Goal: Task Accomplishment & Management: Use online tool/utility

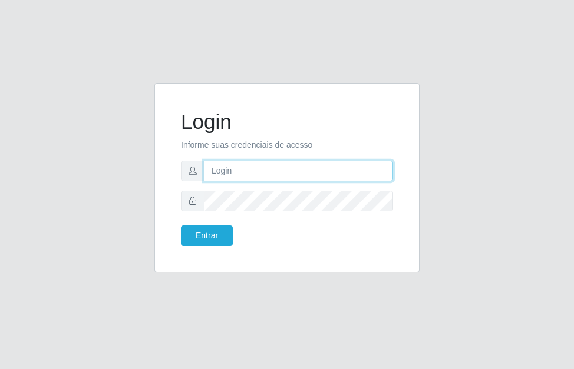
click at [292, 180] on input "text" at bounding box center [298, 171] width 189 height 21
type input "luiz@divinofogao"
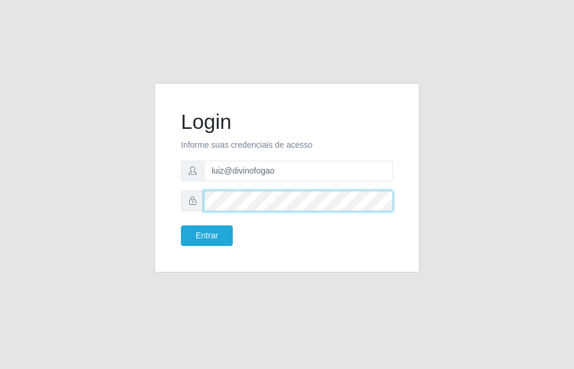
click at [181, 226] on button "Entrar" at bounding box center [207, 236] width 52 height 21
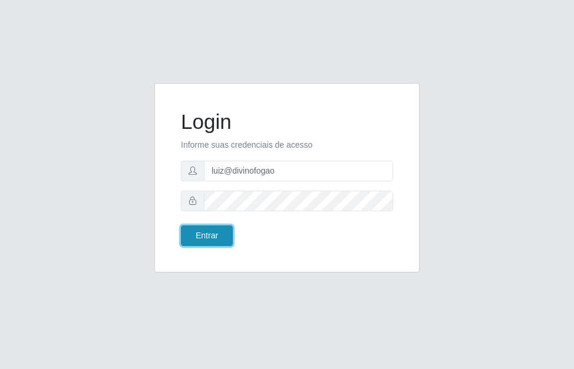
click at [226, 231] on button "Entrar" at bounding box center [207, 236] width 52 height 21
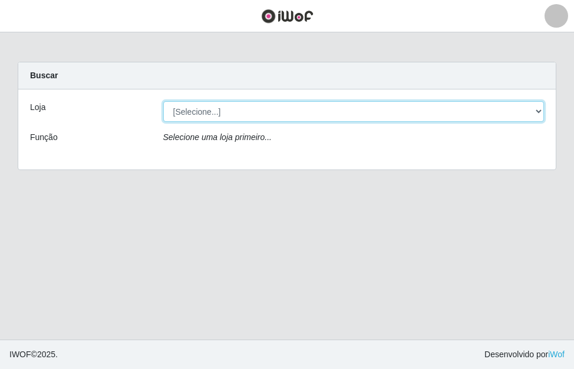
click at [355, 116] on select "[Selecione...] Divino Fogão" at bounding box center [353, 111] width 381 height 21
select select "499"
click at [163, 101] on select "[Selecione...] Divino Fogão" at bounding box center [353, 111] width 381 height 21
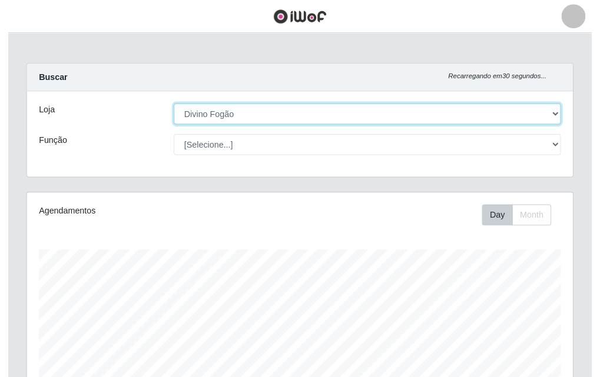
scroll to position [244, 534]
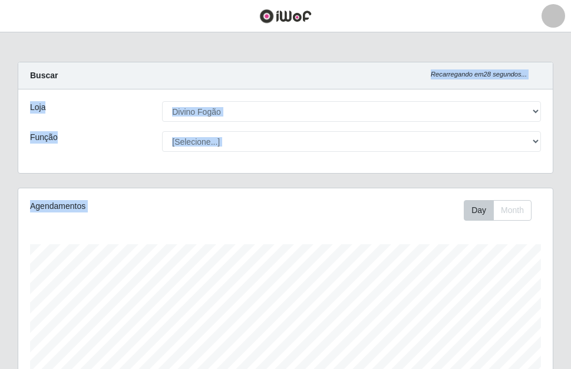
drag, startPoint x: 569, startPoint y: 84, endPoint x: 569, endPoint y: 228, distance: 144.3
click at [569, 261] on div "Carregando... Buscar Recarregando em 28 segundos... Loja [Selecione...] Divino …" at bounding box center [285, 376] width 571 height 628
click at [466, 41] on main "Carregando... Buscar Recarregando em 26 segundos... Loja [Selecione...] Divino …" at bounding box center [285, 361] width 571 height 658
click at [567, 75] on div "Carregando... Buscar Recarregando em 25 segundos... Loja [Selecione...] Divino …" at bounding box center [285, 376] width 571 height 628
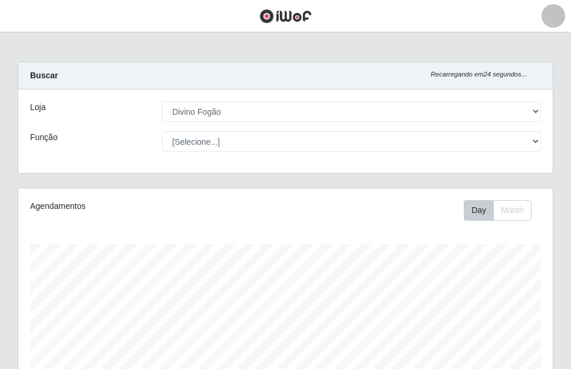
drag, startPoint x: 569, startPoint y: 43, endPoint x: 569, endPoint y: 87, distance: 43.6
click at [569, 87] on main "Carregando... Buscar Recarregando em 24 segundos... Loja [Selecione...] Divino …" at bounding box center [285, 361] width 571 height 658
drag, startPoint x: 553, startPoint y: 75, endPoint x: 569, endPoint y: 67, distance: 17.9
click at [561, 69] on div "Carregando... Buscar Recarregando em 23 segundos... Loja [Selecione...] Divino …" at bounding box center [285, 125] width 553 height 126
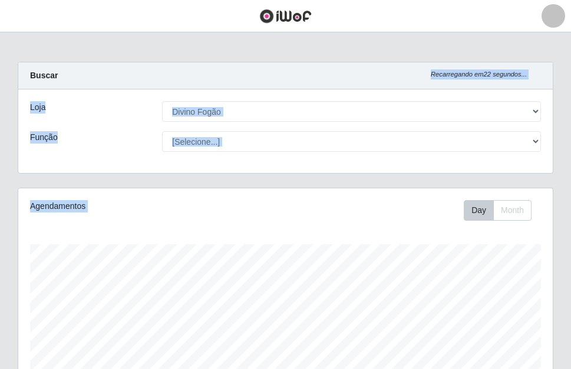
drag, startPoint x: 569, startPoint y: 67, endPoint x: 564, endPoint y: 204, distance: 137.9
click at [569, 196] on div "Carregando... Buscar Recarregando em 22 segundos... Loja [Selecione...] Divino …" at bounding box center [285, 376] width 571 height 628
click at [442, 39] on main "Carregando... Buscar Recarregando em 20 segundos... Loja [Selecione...] Divino …" at bounding box center [285, 361] width 571 height 658
drag, startPoint x: 569, startPoint y: 60, endPoint x: 569, endPoint y: 207, distance: 147.2
click at [569, 207] on main "Carregando... Buscar Recarregando em 19 segundos... Loja [Selecione...] Divino …" at bounding box center [285, 361] width 571 height 658
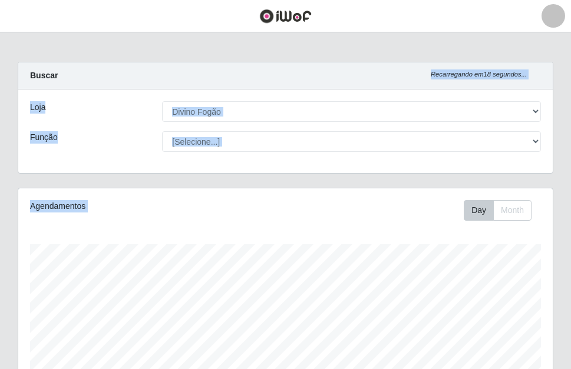
drag, startPoint x: 363, startPoint y: 243, endPoint x: 427, endPoint y: 227, distance: 66.3
click at [364, 243] on div "Agendamentos Day Month" at bounding box center [285, 310] width 534 height 244
click at [394, 214] on div "Day Month" at bounding box center [395, 210] width 308 height 21
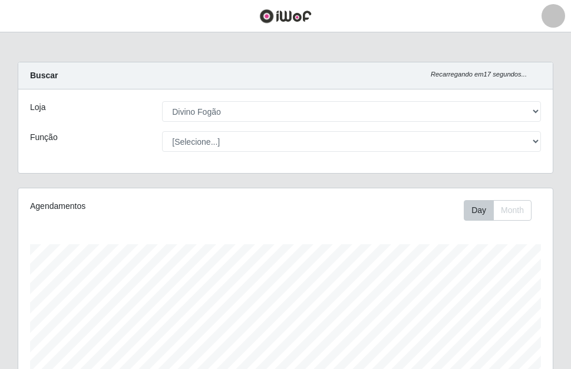
click at [395, 213] on div "Day Month" at bounding box center [395, 210] width 308 height 21
drag, startPoint x: 569, startPoint y: 133, endPoint x: 569, endPoint y: 214, distance: 80.7
click at [569, 214] on div "Carregando... Buscar Recarregando em 12 segundos... Loja [Selecione...] Divino …" at bounding box center [285, 376] width 571 height 628
drag, startPoint x: 569, startPoint y: 121, endPoint x: 567, endPoint y: 206, distance: 85.4
click at [568, 208] on div "Carregando... Buscar Recarregando em 11 segundos... Loja [Selecione...] Divino …" at bounding box center [285, 376] width 571 height 628
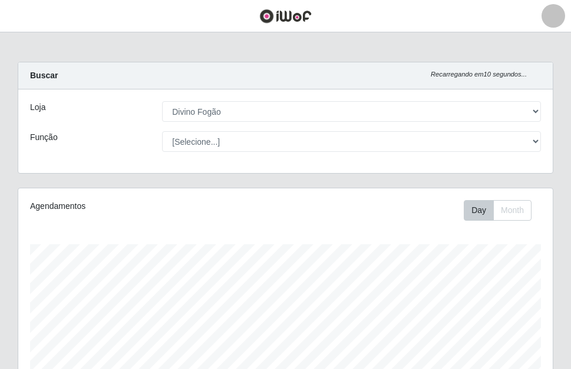
drag, startPoint x: 569, startPoint y: 221, endPoint x: 569, endPoint y: 299, distance: 77.1
click at [569, 299] on div "Carregando... Buscar Recarregando em 10 segundos... Loja [Selecione...] Divino …" at bounding box center [285, 376] width 571 height 628
drag, startPoint x: 568, startPoint y: 294, endPoint x: 564, endPoint y: 360, distance: 66.1
click at [568, 366] on div "Carregando... Buscar Recarregando em 10 segundos... Loja [Selecione...] Divino …" at bounding box center [285, 376] width 571 height 628
drag, startPoint x: 564, startPoint y: 360, endPoint x: 564, endPoint y: 273, distance: 87.2
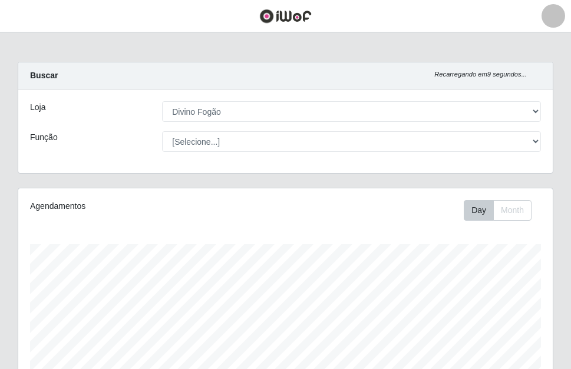
click at [564, 273] on div "Carregando... Buscar Recarregando em 9 segundos... Loja [Selecione...] Divino F…" at bounding box center [285, 376] width 571 height 628
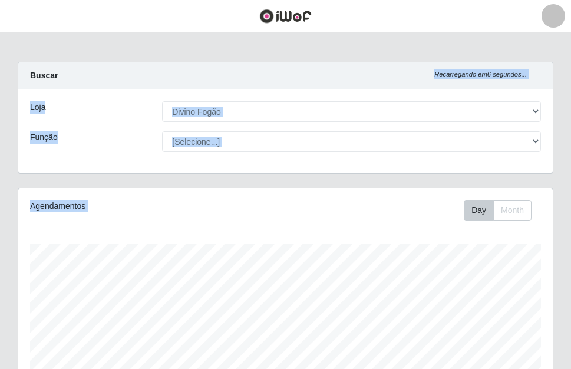
drag, startPoint x: 569, startPoint y: 47, endPoint x: 569, endPoint y: 233, distance: 186.1
click at [569, 233] on main "Carregando... Buscar Recarregando em 6 segundos... Loja [Selecione...] Divino F…" at bounding box center [285, 361] width 571 height 658
click at [406, 54] on main "Carregando... Buscar Recarregando em 4 segundos... Loja [Selecione...] Divino F…" at bounding box center [285, 361] width 571 height 658
drag, startPoint x: 567, startPoint y: 67, endPoint x: 569, endPoint y: 145, distance: 77.8
click at [569, 145] on div "Carregando... Buscar Recarregando em 28 segundos... Loja [Selecione...] Divino …" at bounding box center [285, 376] width 571 height 628
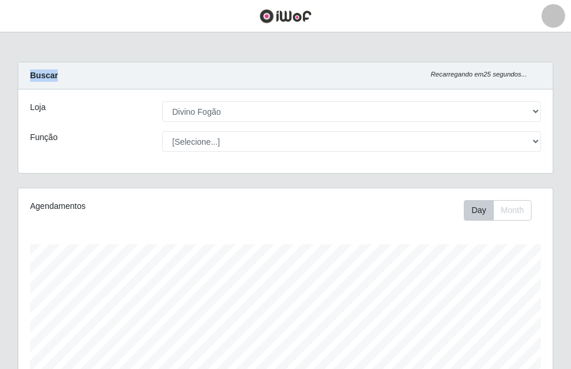
drag, startPoint x: 569, startPoint y: 29, endPoint x: 569, endPoint y: 87, distance: 57.7
click at [569, 87] on div "Perfil Alterar Senha Sair Dashboard Configurações Gerais Lojas Sair Carregando.…" at bounding box center [285, 360] width 571 height 720
drag, startPoint x: 544, startPoint y: 226, endPoint x: 543, endPoint y: 140, distance: 85.4
click at [543, 140] on div "Carregando... Buscar Recarregando em 24 segundos... Loja [Selecione...] Divino …" at bounding box center [285, 376] width 535 height 628
drag, startPoint x: 555, startPoint y: 131, endPoint x: 539, endPoint y: 12, distance: 120.5
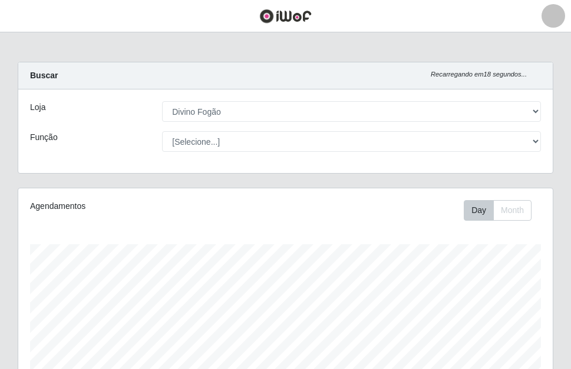
click at [539, 12] on div "Perfil Alterar Senha Sair Dashboard Configurações Gerais Lojas Sair Carregando.…" at bounding box center [285, 360] width 571 height 720
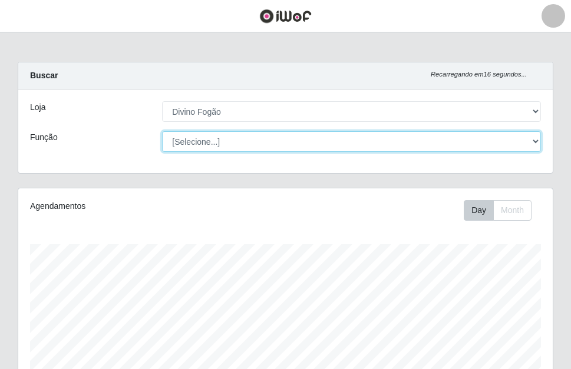
click at [346, 143] on select "[Selecione...] ASG ASG + ASG ++ Auxiliar de Cozinha Auxiliar de Cozinha + Auxil…" at bounding box center [351, 141] width 379 height 21
select select "9"
click at [162, 131] on select "[Selecione...] ASG ASG + ASG ++ Auxiliar de Cozinha Auxiliar de Cozinha + Auxil…" at bounding box center [351, 141] width 379 height 21
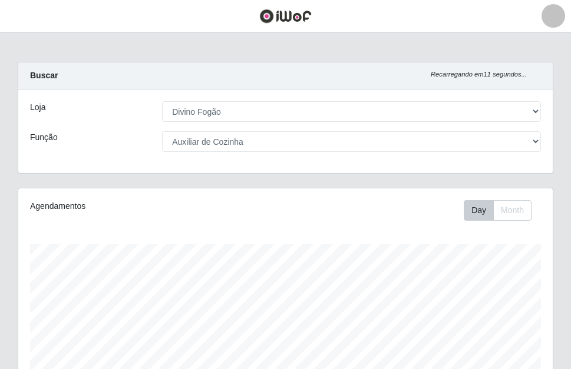
click at [569, 149] on div "Carregando... Buscar Recarregando em 11 segundos... Loja [Selecione...] Divino …" at bounding box center [285, 302] width 571 height 481
click at [567, 204] on div "Carregando... Buscar Recarregando em 11 segundos... Loja [Selecione...] Divino …" at bounding box center [285, 302] width 571 height 481
drag, startPoint x: 565, startPoint y: 206, endPoint x: 547, endPoint y: 240, distance: 38.2
click at [547, 240] on div "Carregando... Buscar Recarregando em 11 segundos... Loja [Selecione...] Divino …" at bounding box center [285, 302] width 571 height 481
click at [495, 214] on div "Agendamentos Day Month 07/08 Agendamentos 12" at bounding box center [285, 310] width 534 height 244
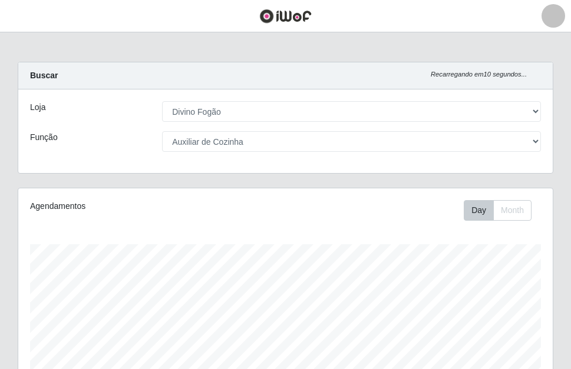
click at [420, 155] on div "Carregando... Buscar Recarregando em 10 segundos... Loja [Selecione...] Divino …" at bounding box center [285, 302] width 535 height 481
drag, startPoint x: 569, startPoint y: 112, endPoint x: 569, endPoint y: 239, distance: 127.2
click at [569, 239] on div "Carregando... Buscar Recarregando em 0 segundos... Loja [Selecione...] Divino F…" at bounding box center [285, 302] width 571 height 481
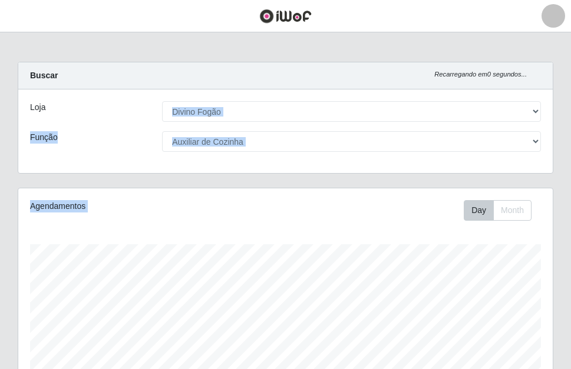
drag, startPoint x: 569, startPoint y: 259, endPoint x: 567, endPoint y: 98, distance: 160.2
click at [567, 98] on div "Carregando... Buscar Recarregando em 0 segundos... Loja [Selecione...] Divino F…" at bounding box center [285, 302] width 571 height 481
drag, startPoint x: 392, startPoint y: 232, endPoint x: 366, endPoint y: 242, distance: 28.3
click at [393, 232] on div "Agendamentos Day Month 07/08 Agendamentos 12" at bounding box center [285, 310] width 534 height 244
click at [199, 211] on div "Agendamentos" at bounding box center [131, 206] width 203 height 12
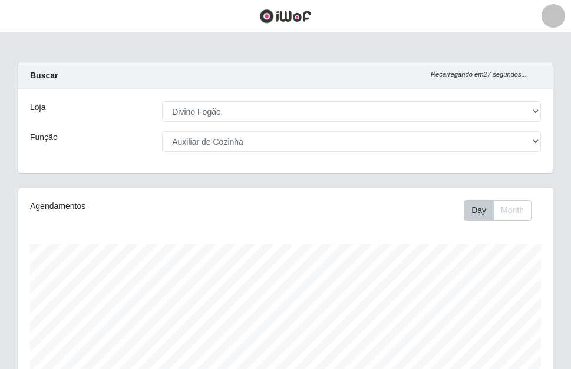
click at [199, 211] on div "Agendamentos" at bounding box center [131, 206] width 203 height 12
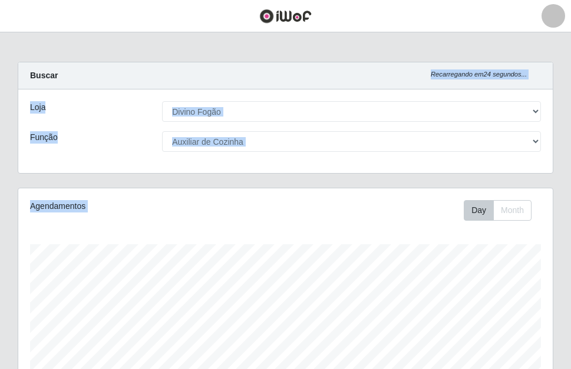
drag, startPoint x: 569, startPoint y: 73, endPoint x: 569, endPoint y: 290, distance: 216.7
click at [569, 290] on div "Carregando... Buscar Recarregando em 24 segundos... Loja [Selecione...] Divino …" at bounding box center [285, 302] width 571 height 481
click at [568, 281] on div "Carregando... Buscar Recarregando em 24 segundos... Loja [Selecione...] Divino …" at bounding box center [285, 302] width 571 height 481
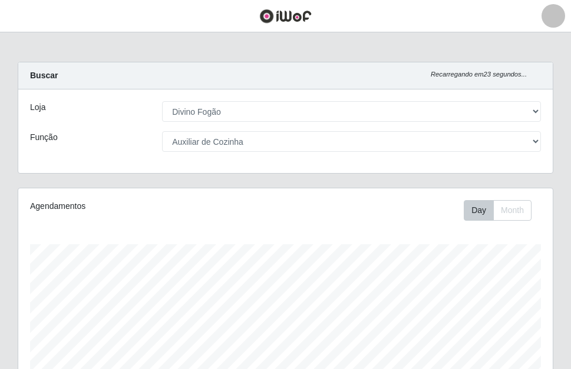
click at [569, 194] on div "Carregando... Buscar Recarregando em 23 segundos... Loja [Selecione...] Divino …" at bounding box center [285, 302] width 571 height 481
click at [569, 337] on div "Carregando... Buscar Recarregando em 23 segundos... Loja [Selecione...] Divino …" at bounding box center [285, 302] width 571 height 481
drag, startPoint x: 569, startPoint y: 339, endPoint x: 554, endPoint y: 276, distance: 65.4
click at [569, 216] on div "Carregando... Buscar Recarregando em 22 segundos... Loja [Selecione...] Divino …" at bounding box center [285, 302] width 571 height 481
drag, startPoint x: 569, startPoint y: 312, endPoint x: 542, endPoint y: 283, distance: 38.7
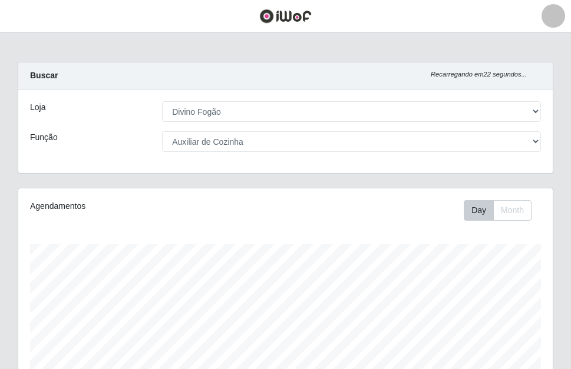
click at [543, 277] on div "Carregando... Buscar Recarregando em 22 segundos... Loja [Selecione...] Divino …" at bounding box center [285, 302] width 571 height 481
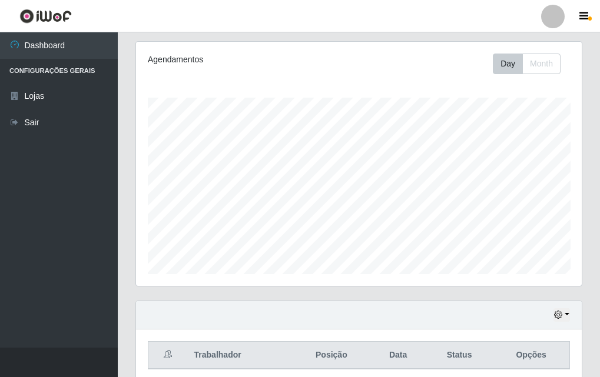
scroll to position [195, 0]
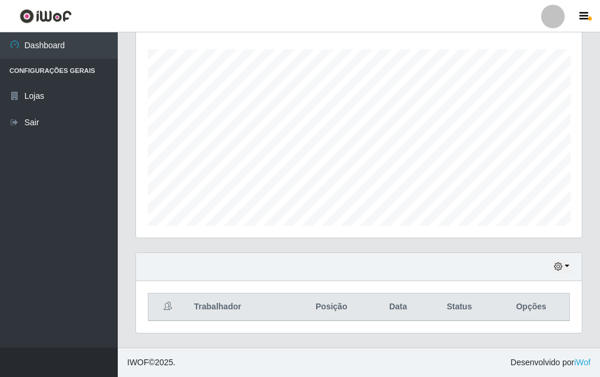
click at [199, 299] on th "Trabalhador" at bounding box center [239, 308] width 105 height 28
drag, startPoint x: 365, startPoint y: 299, endPoint x: 382, endPoint y: 297, distance: 16.7
click at [382, 297] on tr "Trabalhador Posição Data Status Opções" at bounding box center [359, 308] width 422 height 28
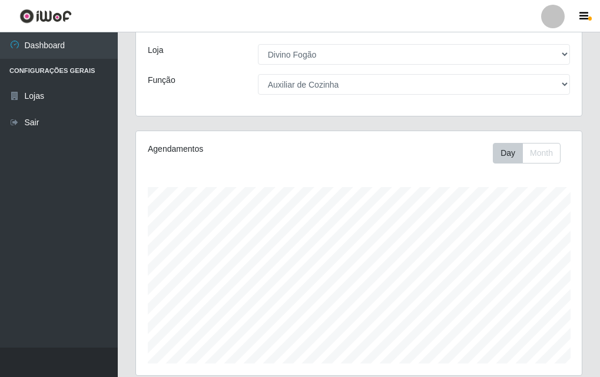
scroll to position [0, 0]
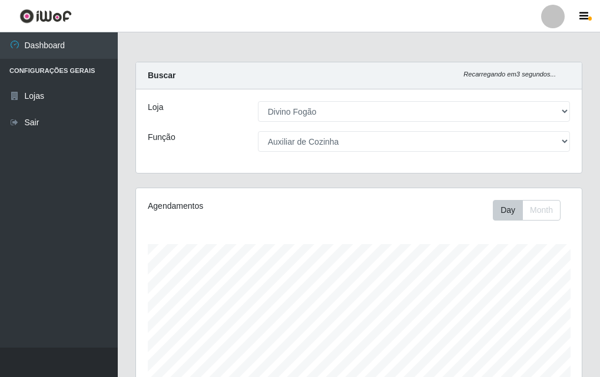
click at [377, 122] on div "Loja [Selecione...] Divino Fogão Função [Selecione...] ASG ASG + ASG ++ Auxilia…" at bounding box center [359, 132] width 446 height 84
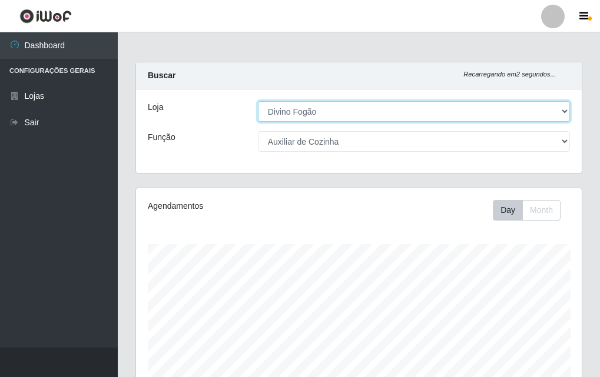
click at [340, 112] on select "[Selecione...] Divino Fogão" at bounding box center [414, 111] width 312 height 21
click at [259, 101] on select "[Selecione...] Divino Fogão" at bounding box center [414, 111] width 312 height 21
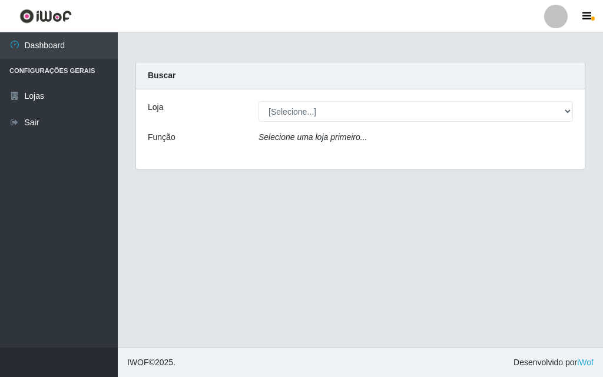
drag, startPoint x: 602, startPoint y: 131, endPoint x: 480, endPoint y: 260, distance: 177.4
click at [573, 331] on main "Carregando... Buscar Loja [Selecione...] Divino Fogão Função Selecione uma loja…" at bounding box center [360, 190] width 485 height 316
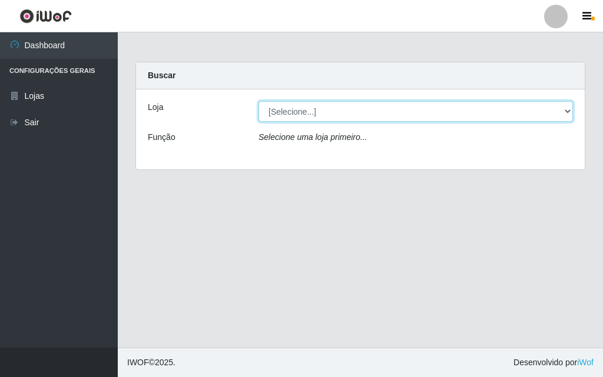
drag, startPoint x: 301, startPoint y: 104, endPoint x: 304, endPoint y: 110, distance: 6.6
click at [302, 106] on select "[Selecione...] Divino Fogão" at bounding box center [416, 111] width 314 height 21
select select "499"
click at [259, 101] on select "[Selecione...] Divino Fogão" at bounding box center [416, 111] width 314 height 21
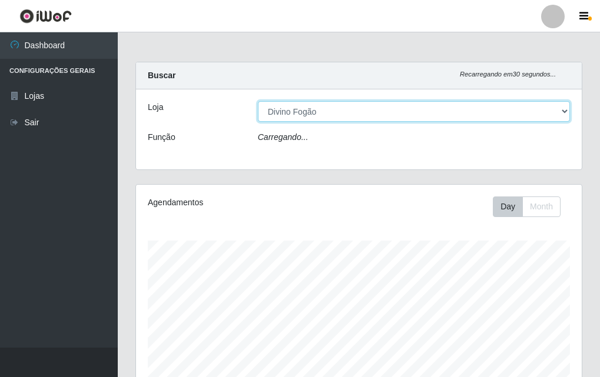
scroll to position [244, 446]
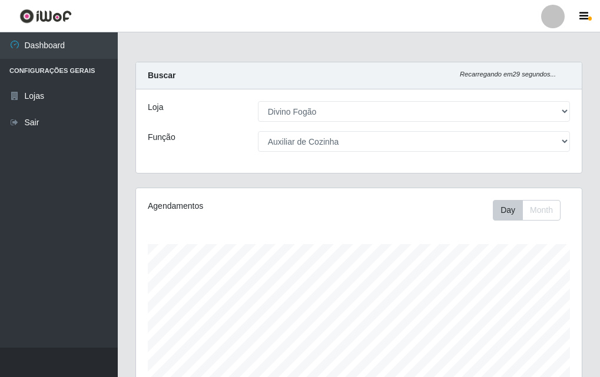
drag, startPoint x: 595, startPoint y: 111, endPoint x: 586, endPoint y: 166, distance: 56.2
click at [572, 187] on div "Carregando... Buscar Recarregando em 29 segundos... Loja [Selecione...] Divino …" at bounding box center [359, 302] width 482 height 481
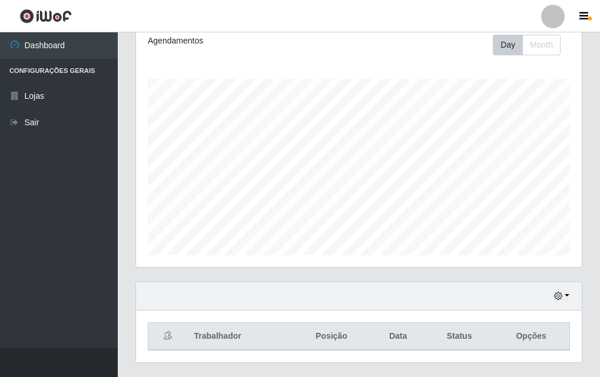
scroll to position [195, 0]
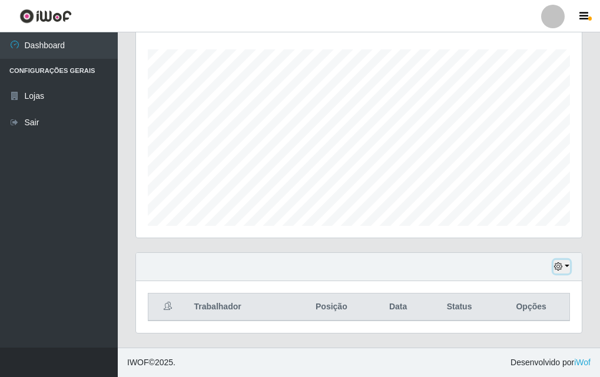
click at [561, 266] on icon "button" at bounding box center [558, 267] width 8 height 8
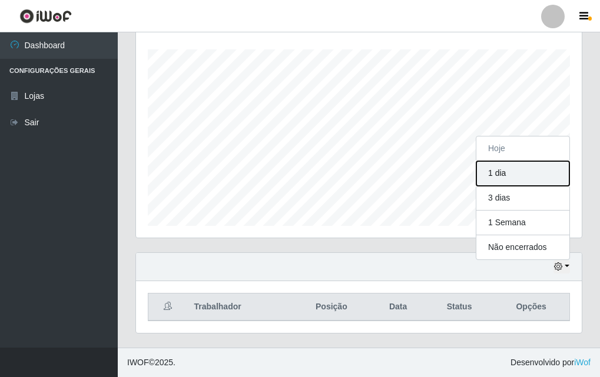
click at [505, 175] on button "1 dia" at bounding box center [522, 173] width 93 height 25
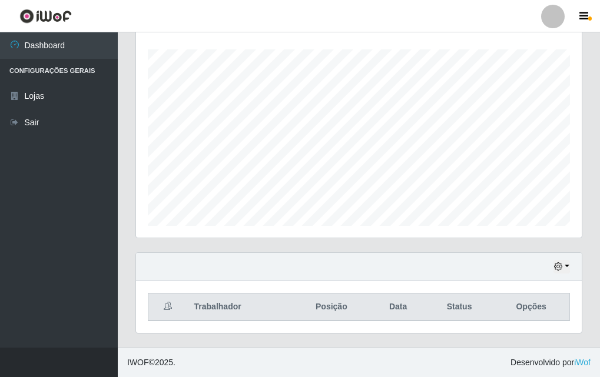
scroll to position [0, 0]
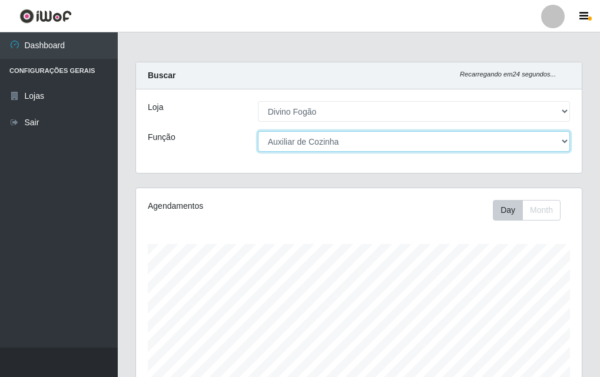
click at [271, 145] on select "[Selecione...] ASG ASG + ASG ++ Auxiliar de Cozinha Auxiliar de Cozinha + Auxil…" at bounding box center [414, 141] width 312 height 21
select select "[Selecione...]"
click at [258, 131] on select "[Selecione...] ASG ASG + ASG ++ Auxiliar de Cozinha Auxiliar de Cozinha + Auxil…" at bounding box center [414, 141] width 312 height 21
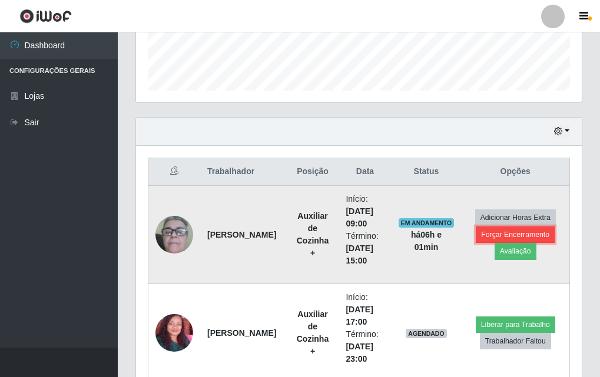
click at [485, 236] on button "Forçar Encerramento" at bounding box center [515, 235] width 79 height 16
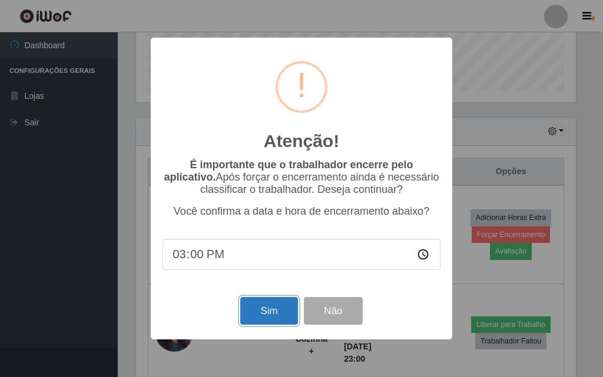
click at [270, 323] on button "Sim" at bounding box center [268, 311] width 57 height 28
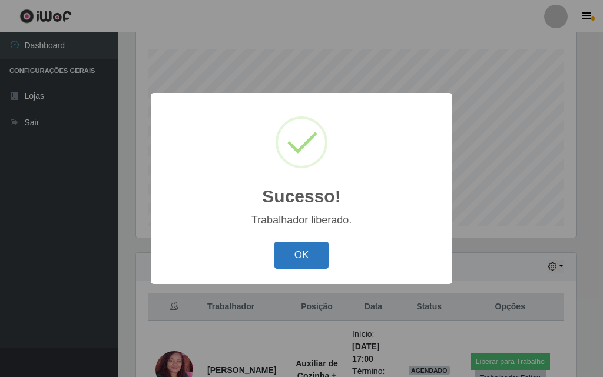
click at [324, 257] on button "OK" at bounding box center [301, 256] width 55 height 28
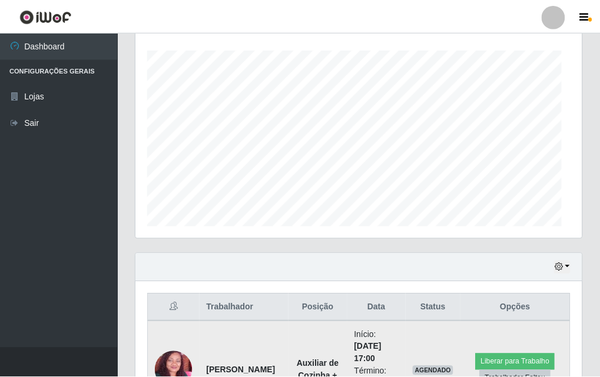
scroll to position [244, 446]
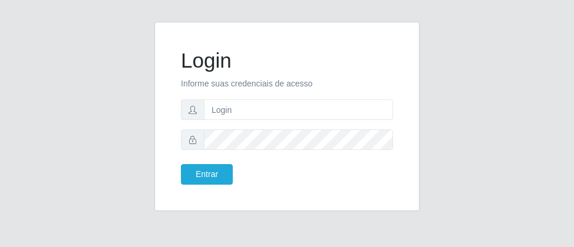
click at [235, 121] on form "Login Informe suas credenciais de acesso Entrar" at bounding box center [287, 116] width 212 height 137
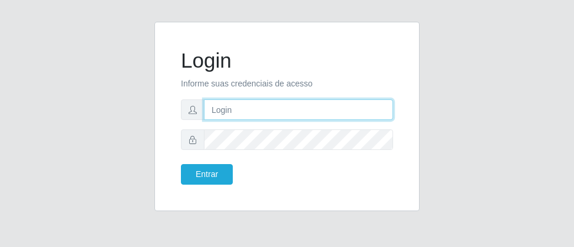
click at [269, 115] on input "text" at bounding box center [298, 110] width 189 height 21
type input "jose@roberto"
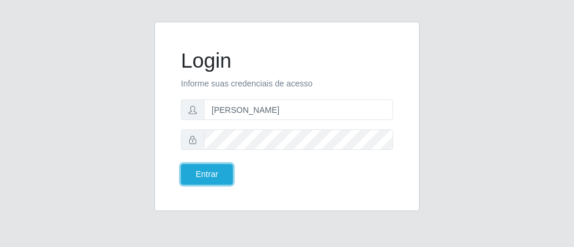
drag, startPoint x: 203, startPoint y: 173, endPoint x: 206, endPoint y: 164, distance: 9.9
click at [203, 170] on button "Entrar" at bounding box center [207, 174] width 52 height 21
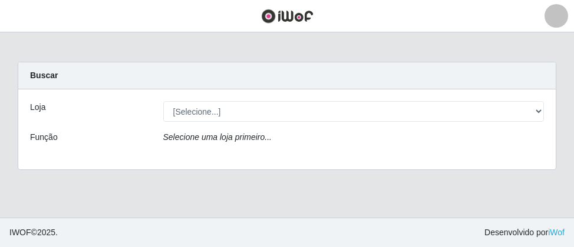
click at [547, 110] on div "[Selecione...] Divino Fogão" at bounding box center [353, 111] width 399 height 21
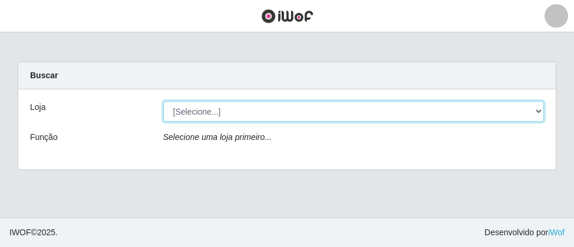
click at [538, 115] on select "[Selecione...] Divino Fogão" at bounding box center [353, 111] width 381 height 21
select select "499"
click at [163, 101] on select "[Selecione...] Divino Fogão" at bounding box center [353, 111] width 381 height 21
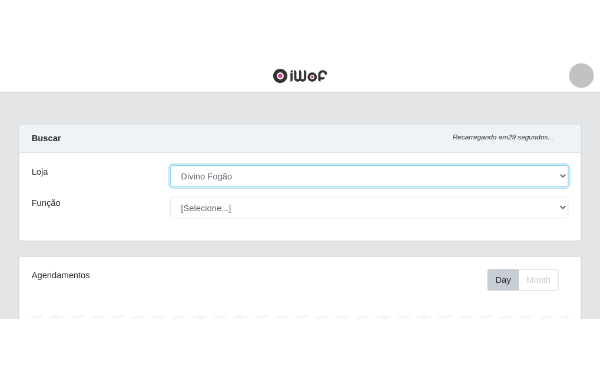
scroll to position [244, 534]
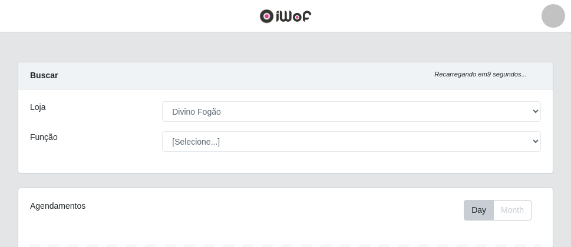
drag, startPoint x: 563, startPoint y: 117, endPoint x: 563, endPoint y: 203, distance: 86.6
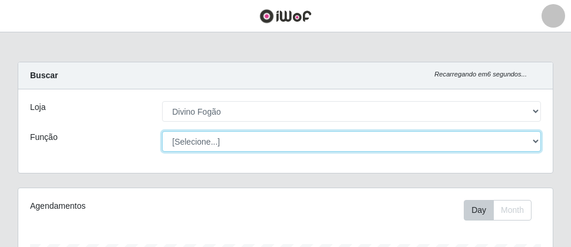
click at [539, 140] on select "[Selecione...] ASG ASG + ASG ++ Auxiliar de Cozinha Auxiliar de Cozinha + Auxil…" at bounding box center [351, 141] width 379 height 21
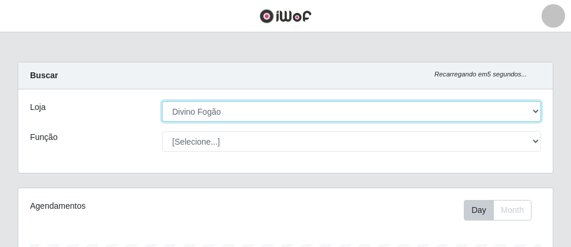
click at [224, 111] on select "[Selecione...] Divino Fogão" at bounding box center [351, 111] width 379 height 21
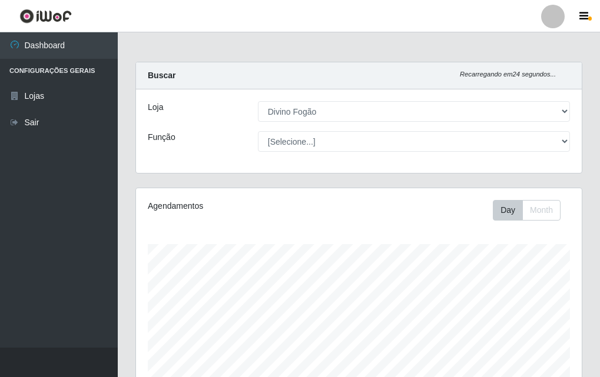
scroll to position [293, 0]
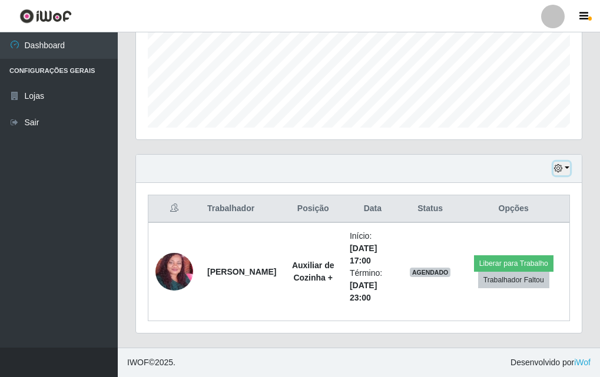
click at [567, 170] on button "button" at bounding box center [562, 169] width 16 height 14
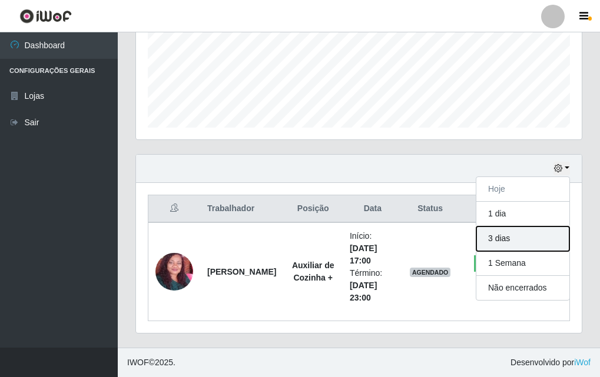
click at [513, 227] on button "3 dias" at bounding box center [522, 239] width 93 height 25
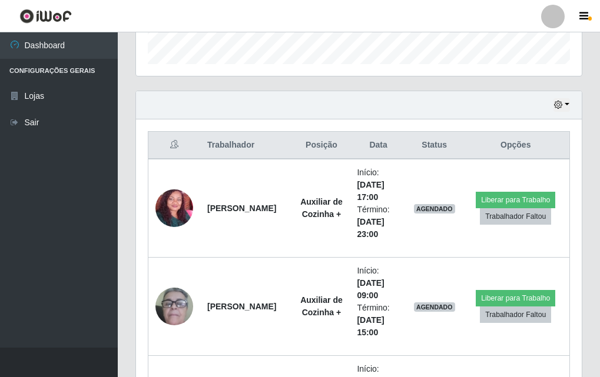
scroll to position [687, 0]
